Goal: Task Accomplishment & Management: Use online tool/utility

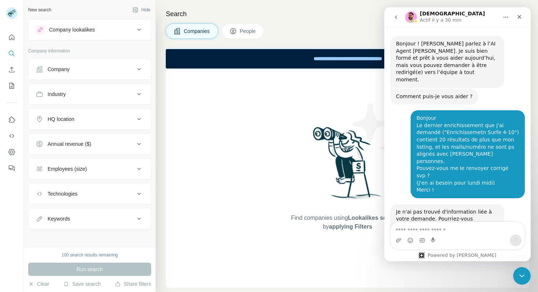
scroll to position [454, 0]
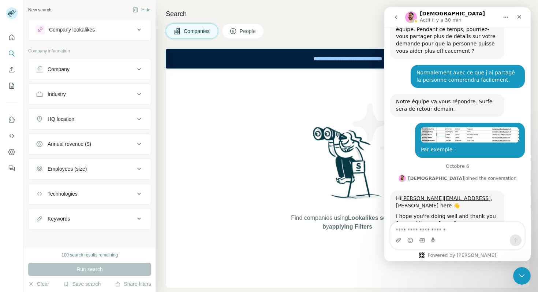
click at [411, 228] on textarea "Envoyer un message..." at bounding box center [457, 228] width 134 height 12
click at [447, 127] on img "alexis@luceed.ai dit…" at bounding box center [470, 134] width 98 height 15
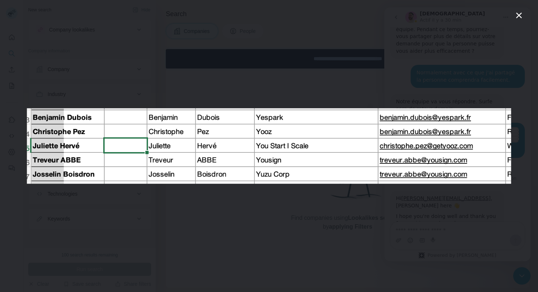
scroll to position [0, 0]
click at [371, 73] on div "Intercom Messenger" at bounding box center [269, 146] width 538 height 292
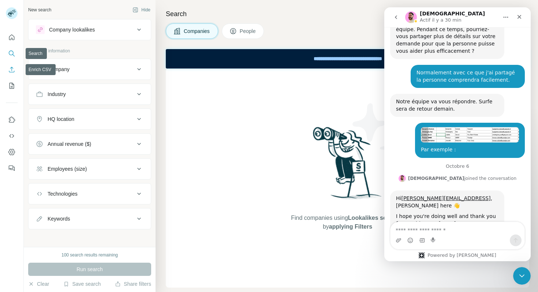
click at [12, 72] on icon "Enrich CSV" at bounding box center [11, 69] width 7 height 7
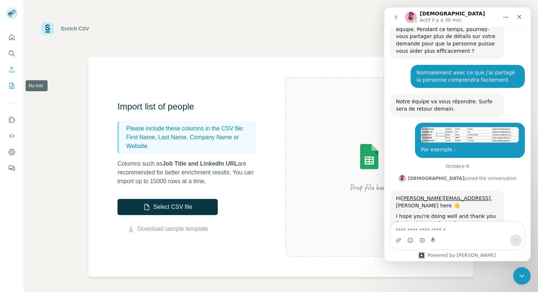
click at [11, 86] on icon "My lists" at bounding box center [11, 85] width 7 height 7
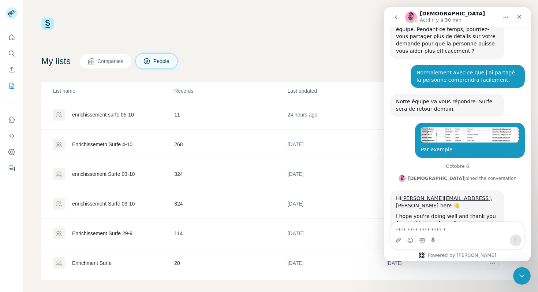
click at [113, 115] on div "enrichissement surfe 05-10" at bounding box center [103, 114] width 62 height 7
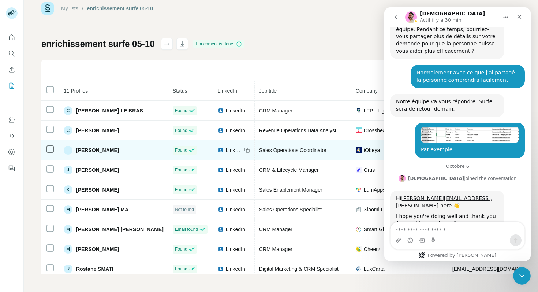
scroll to position [44, 0]
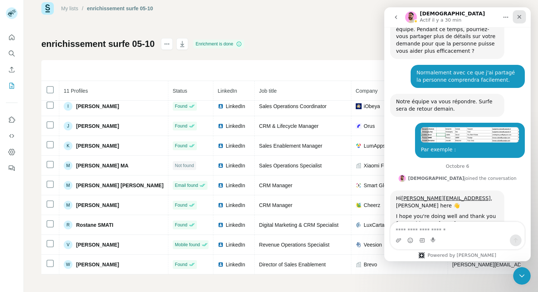
click at [519, 16] on icon "Fermer" at bounding box center [519, 17] width 4 height 4
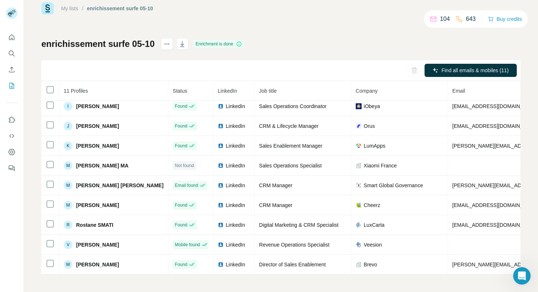
scroll to position [454, 0]
click at [8, 89] on icon "My lists" at bounding box center [11, 85] width 7 height 7
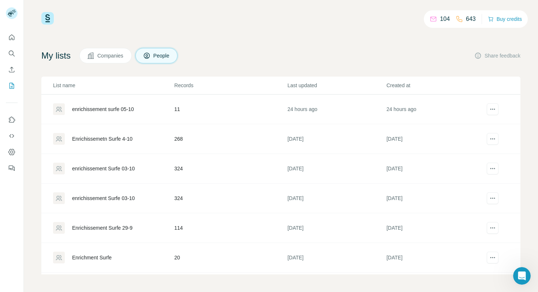
click at [108, 138] on div "Enrichissemetn Surfe 4-10" at bounding box center [102, 138] width 60 height 7
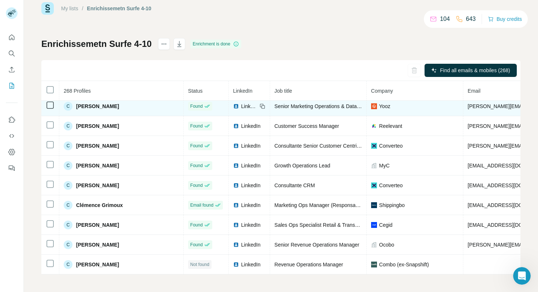
scroll to position [1086, 0]
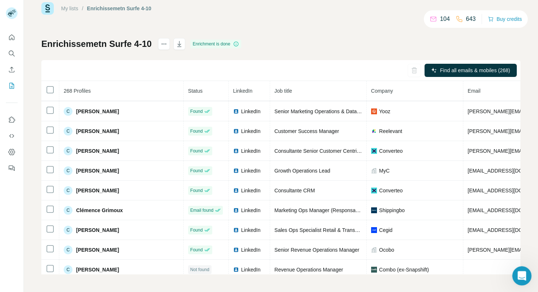
click at [518, 276] on icon "Ouvrir le Messenger Intercom" at bounding box center [521, 274] width 12 height 12
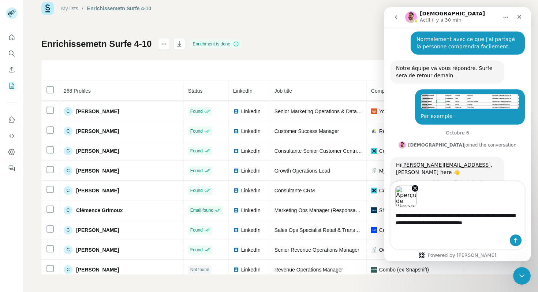
scroll to position [494, 0]
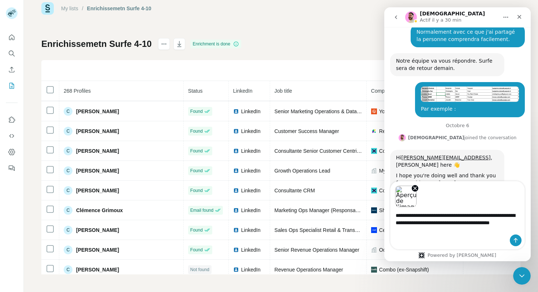
type textarea "**********"
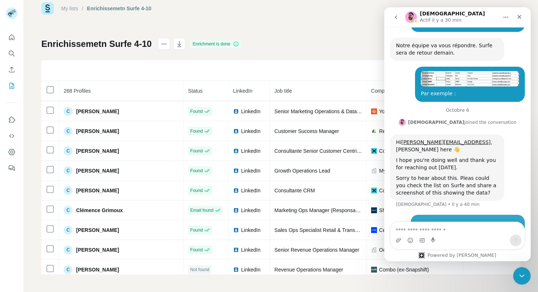
scroll to position [514, 0]
